Goal: Navigation & Orientation: Find specific page/section

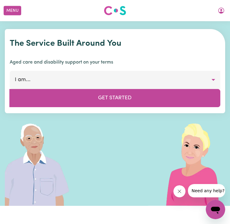
click at [226, 10] on button "My Account" at bounding box center [221, 10] width 13 height 10
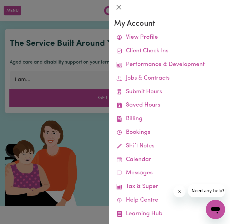
click at [169, 76] on link "Jobs & Contracts" at bounding box center [169, 79] width 111 height 14
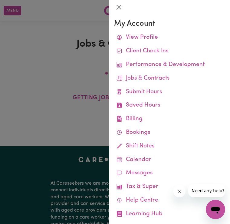
click at [0, 0] on link "Job Reports" at bounding box center [0, 0] width 0 height 0
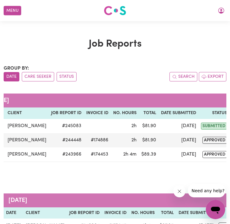
click at [9, 12] on button "Menu" at bounding box center [13, 10] width 18 height 9
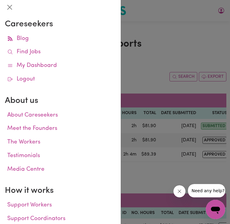
click at [176, 52] on div at bounding box center [115, 112] width 230 height 224
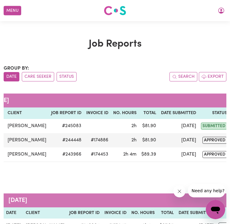
click at [226, 11] on button "My Account" at bounding box center [221, 10] width 13 height 10
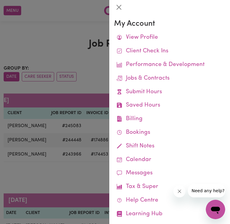
click at [152, 128] on link "Bookings" at bounding box center [169, 133] width 111 height 14
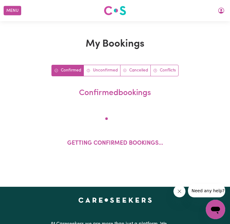
click at [226, 9] on button "My Account" at bounding box center [221, 10] width 13 height 10
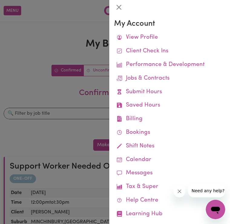
click at [0, 0] on link "Remittances" at bounding box center [0, 0] width 0 height 0
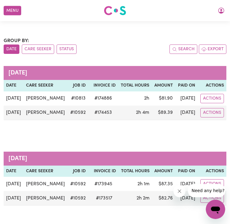
scroll to position [25, 0]
